Goal: Download file/media

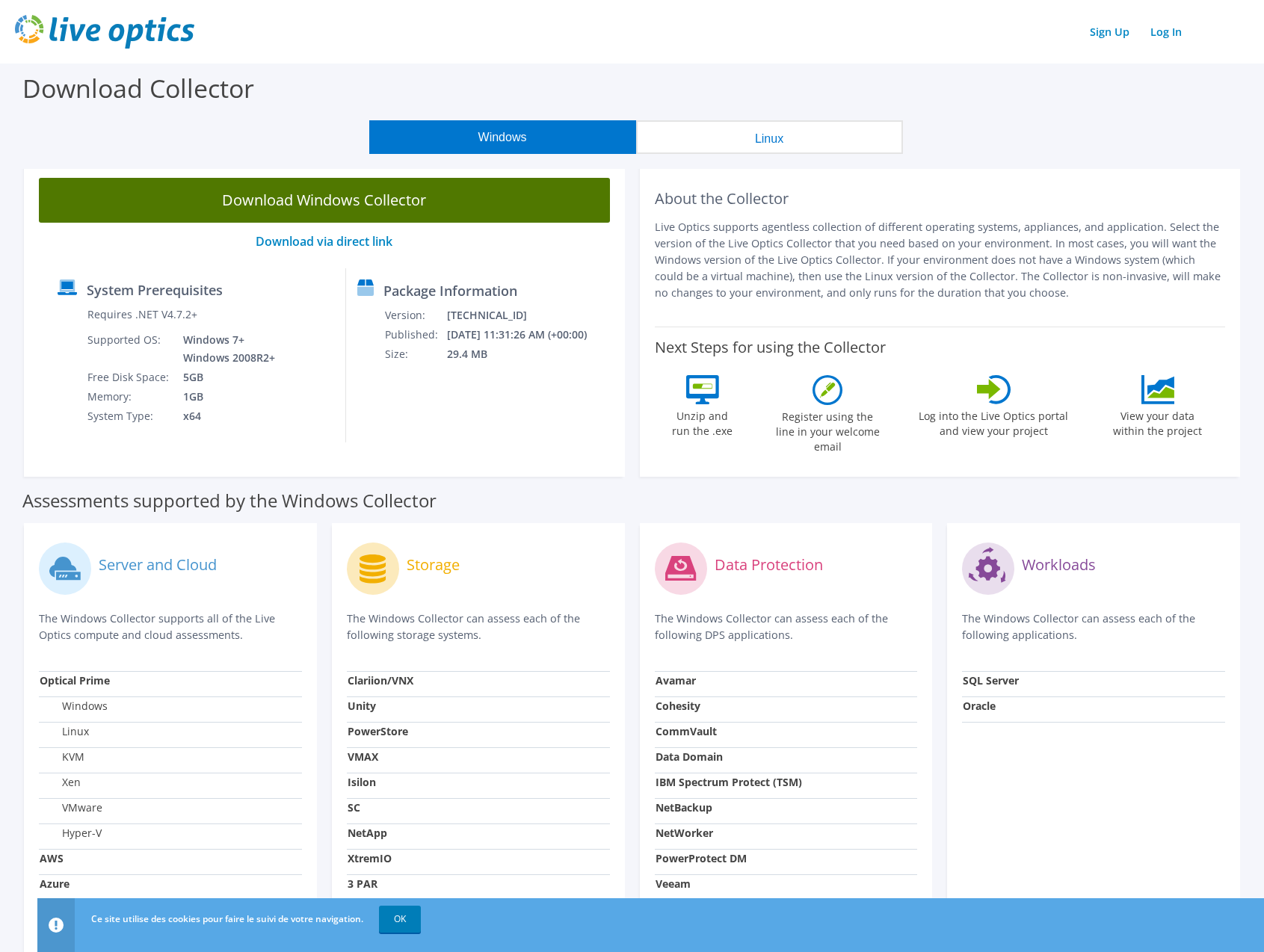
click at [288, 199] on link "Download Windows Collector" at bounding box center [324, 200] width 571 height 45
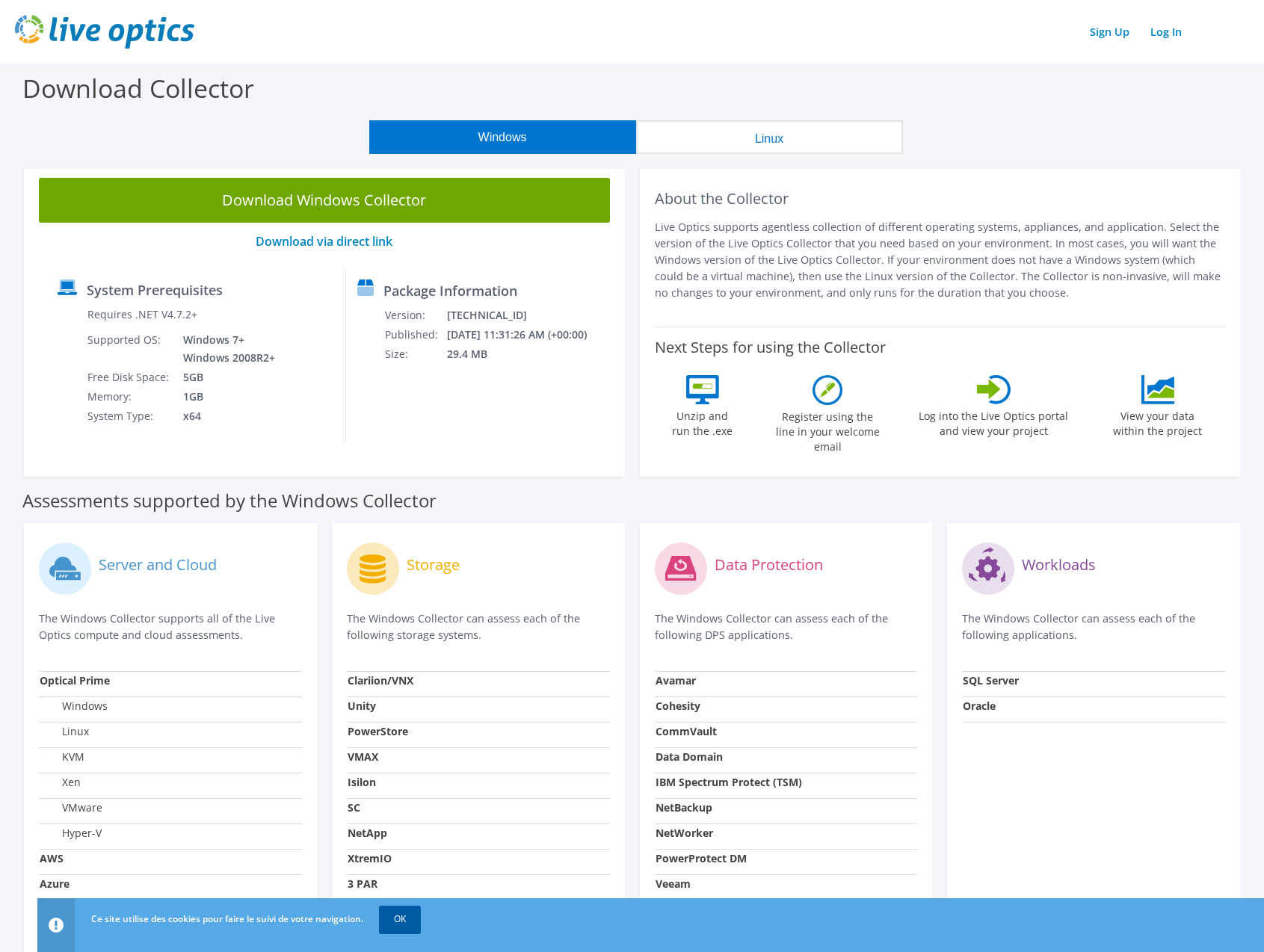
click at [417, 924] on link "OK" at bounding box center [400, 920] width 42 height 27
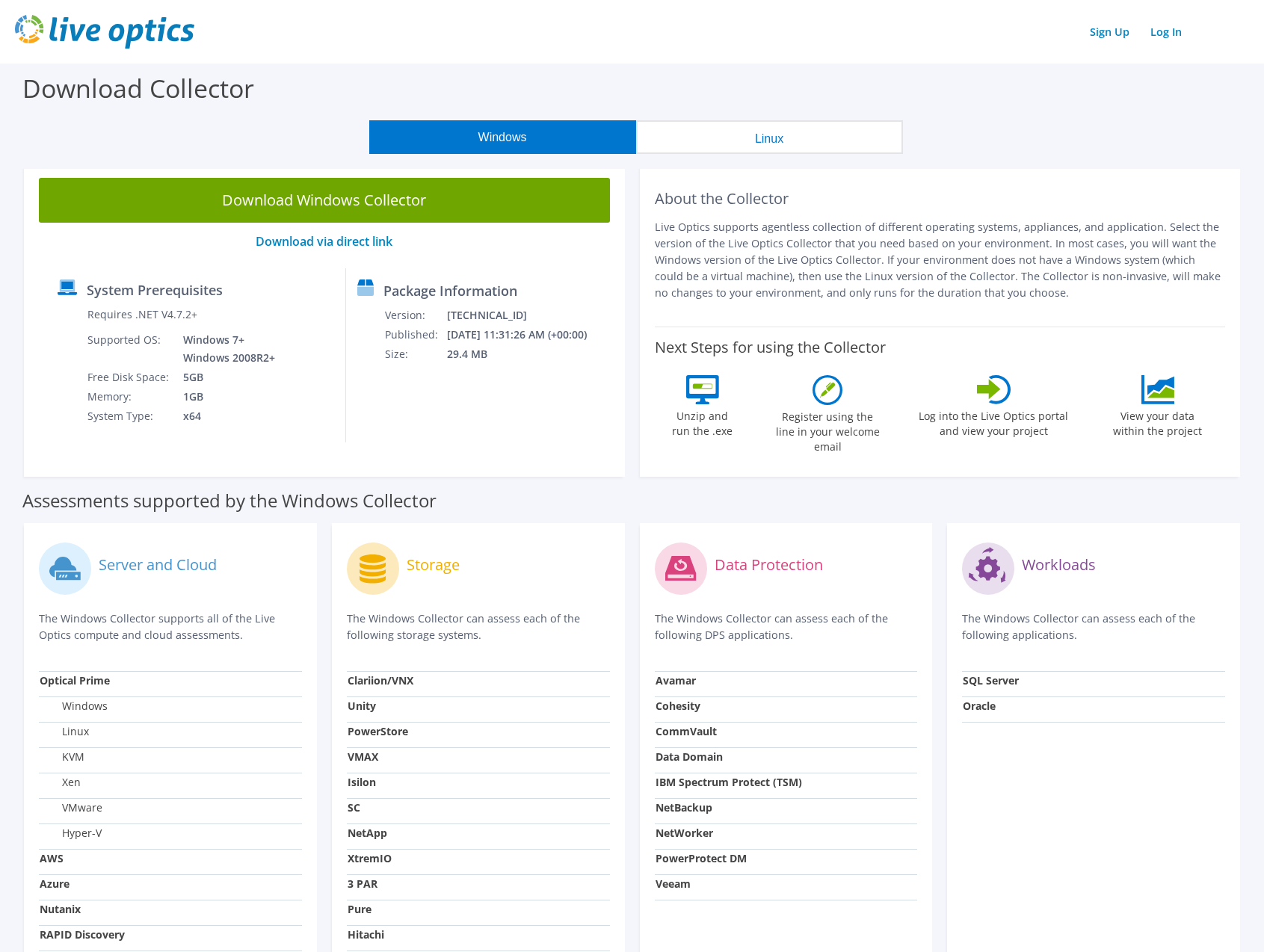
drag, startPoint x: 1035, startPoint y: 113, endPoint x: 966, endPoint y: 89, distance: 73.1
click at [1035, 111] on div "Download Collector" at bounding box center [632, 92] width 1249 height 57
click at [563, 25] on div "Sign Up Log In" at bounding box center [632, 32] width 1233 height 34
click at [310, 32] on div "Sign Up Log In" at bounding box center [632, 32] width 1233 height 34
drag, startPoint x: 497, startPoint y: 38, endPoint x: 817, endPoint y: 53, distance: 320.4
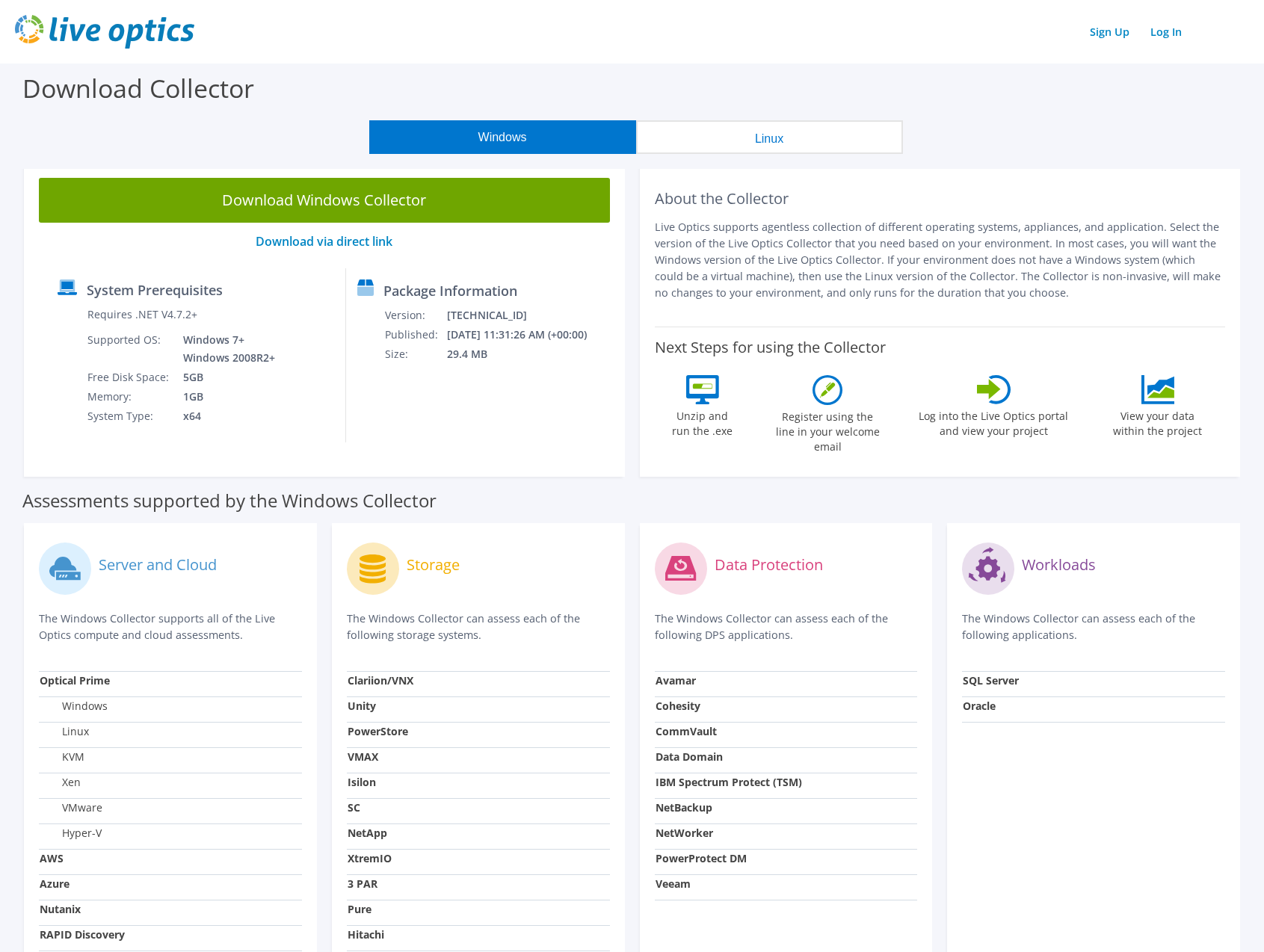
click at [499, 38] on div "Sign Up Log In" at bounding box center [632, 32] width 1233 height 34
click at [1038, 120] on section "Download Collector Windows Linux Download Windows Collector Download via direct…" at bounding box center [632, 593] width 1264 height 1059
click at [596, 49] on header "Sign Up Log In" at bounding box center [632, 31] width 1264 height 64
